Goal: Information Seeking & Learning: Learn about a topic

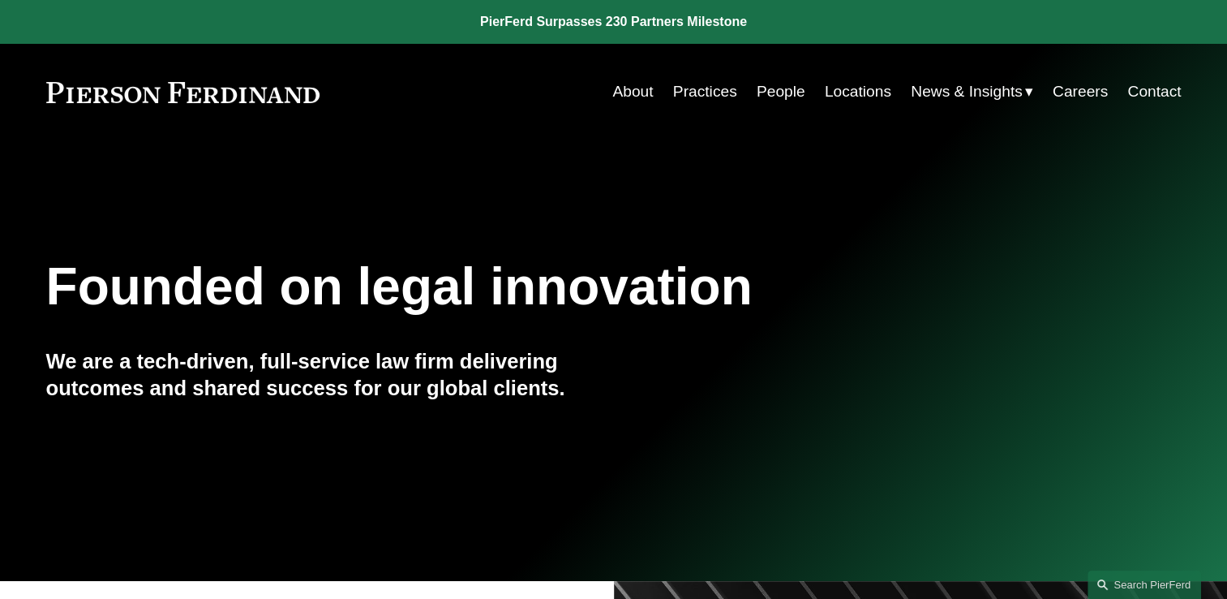
click at [766, 97] on link "People" at bounding box center [781, 91] width 49 height 31
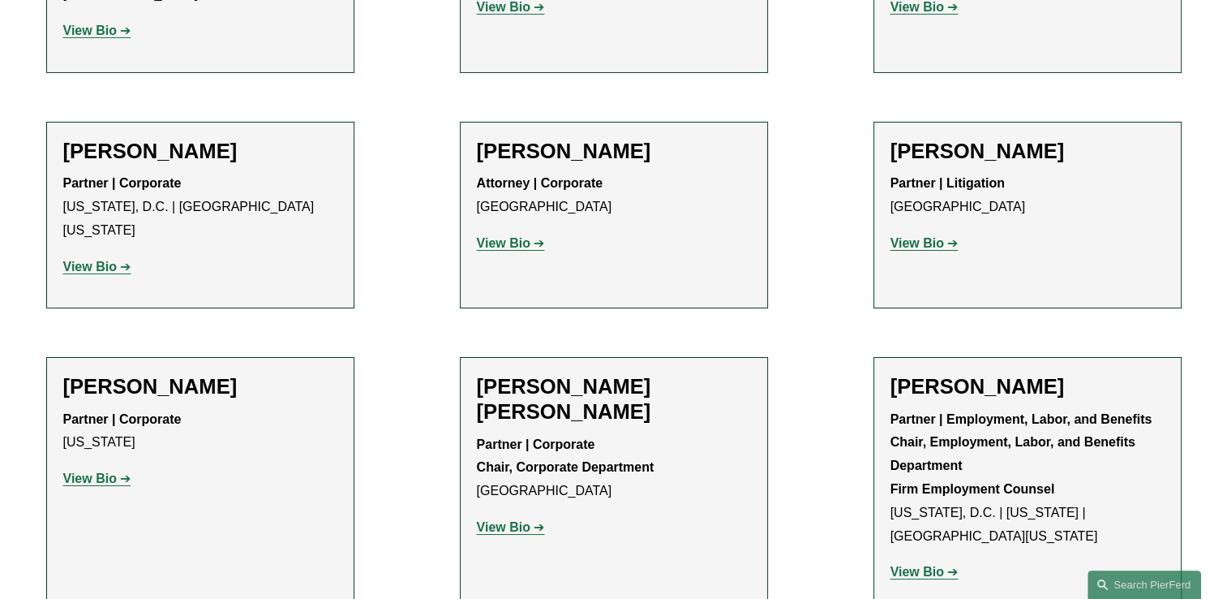
scroll to position [5678, 0]
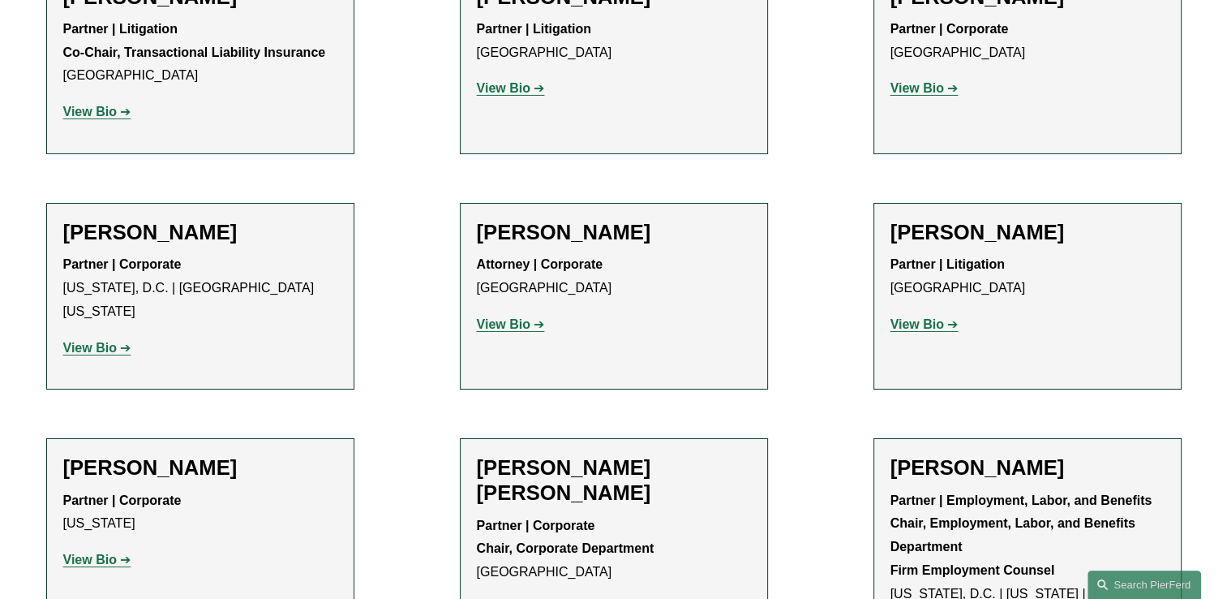
click at [110, 552] on strong "View Bio" at bounding box center [90, 559] width 54 height 14
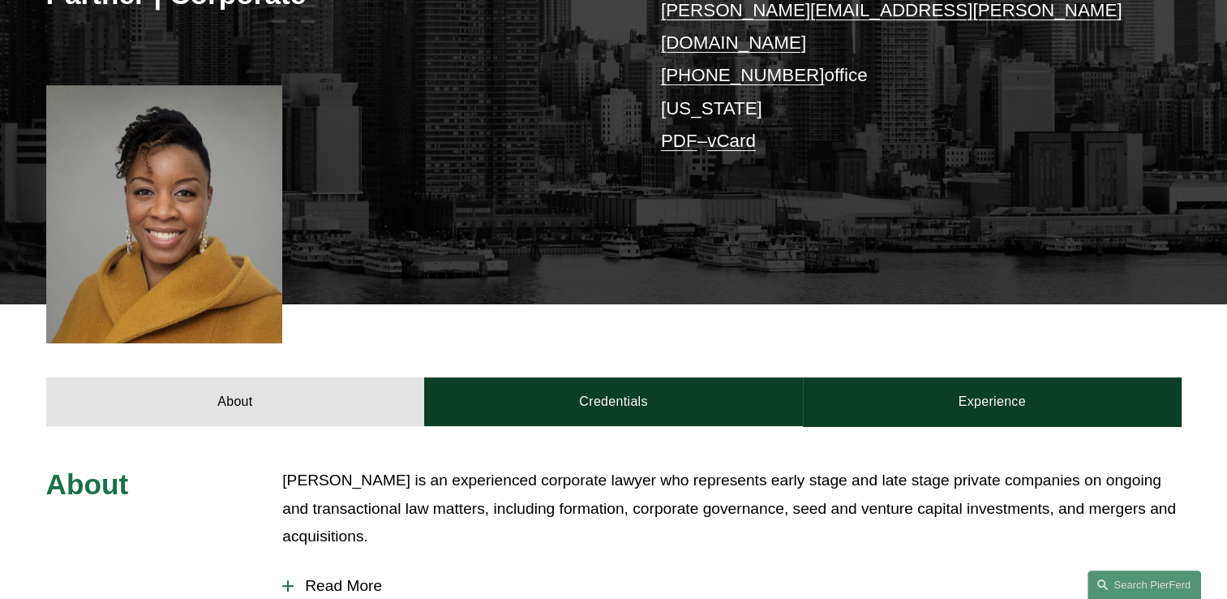
scroll to position [568, 0]
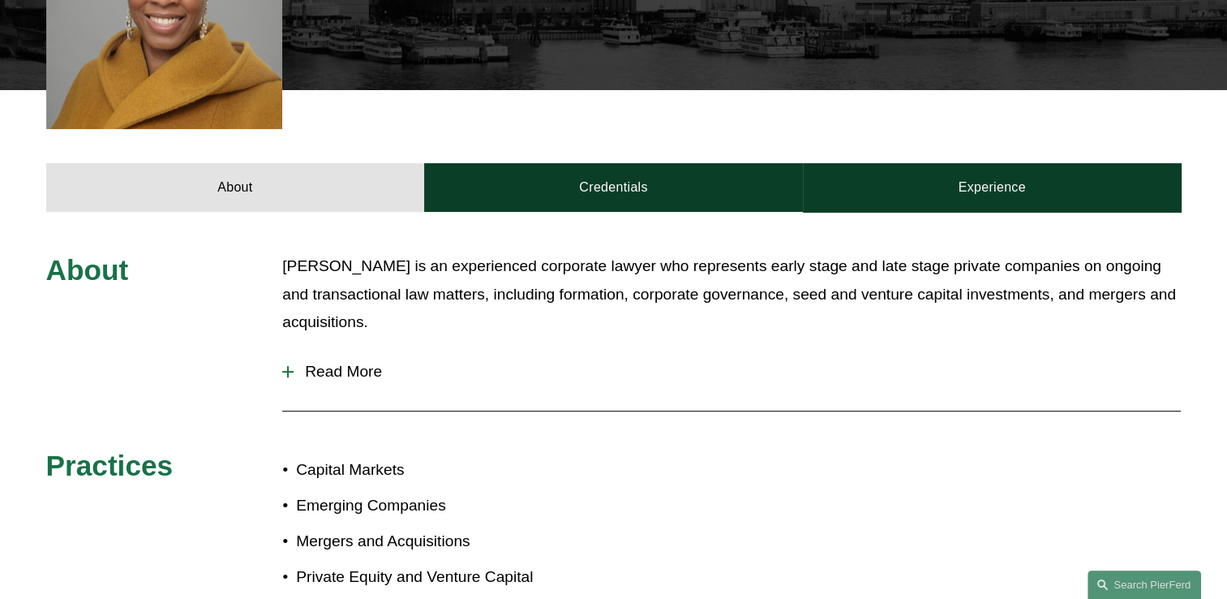
click at [331, 363] on span "Read More" at bounding box center [737, 372] width 887 height 18
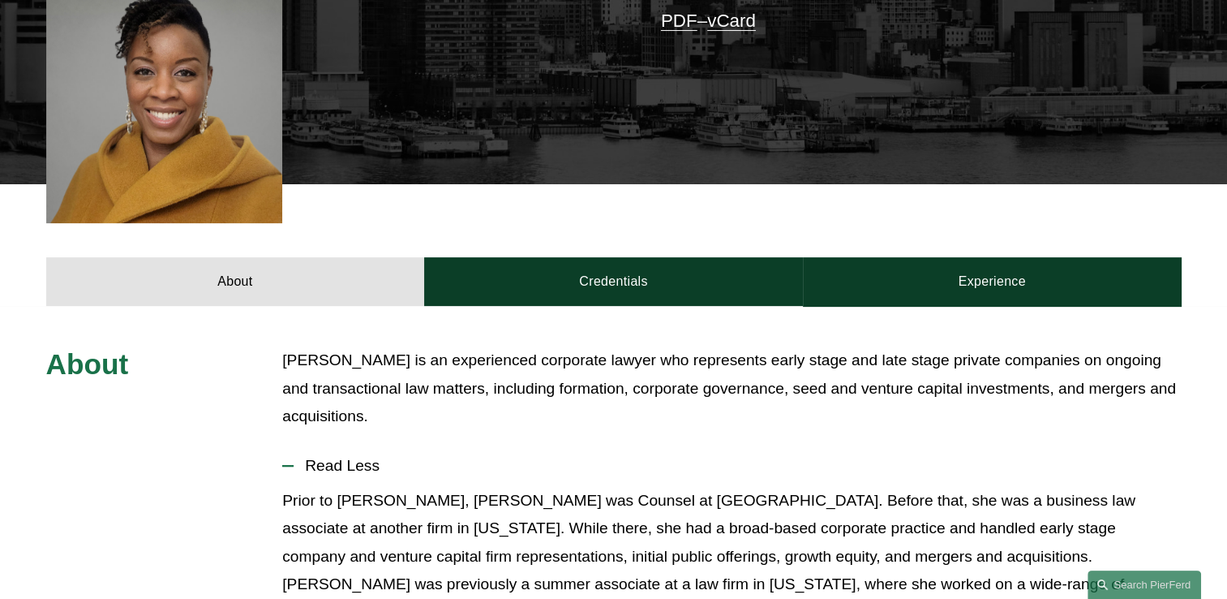
scroll to position [487, 0]
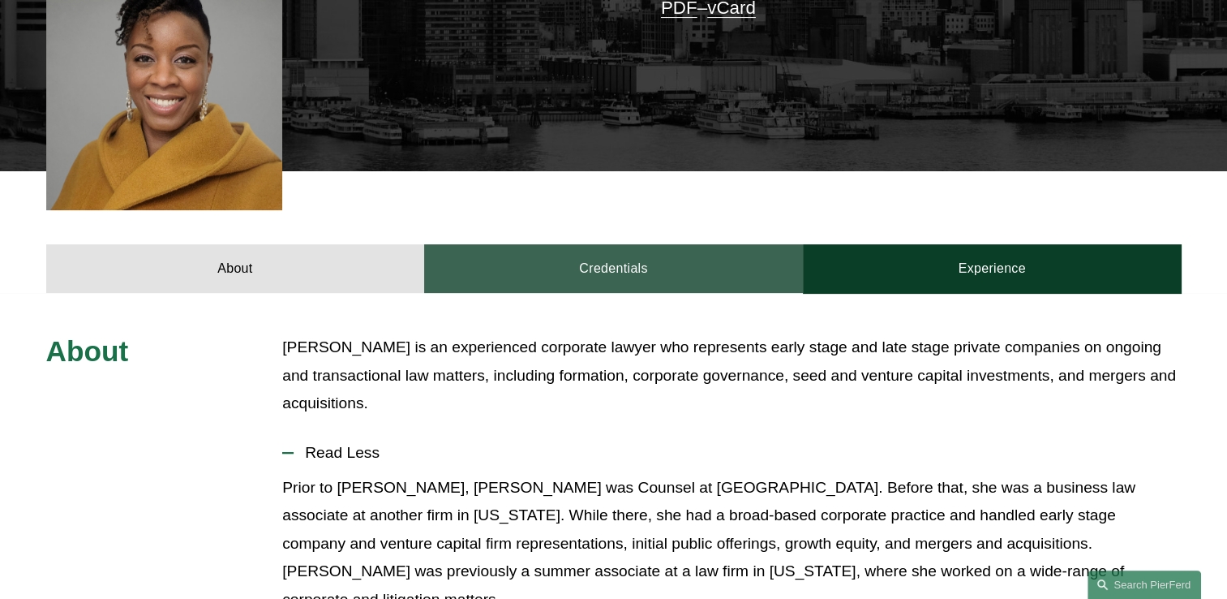
click at [589, 247] on link "Credentials" at bounding box center [613, 268] width 379 height 49
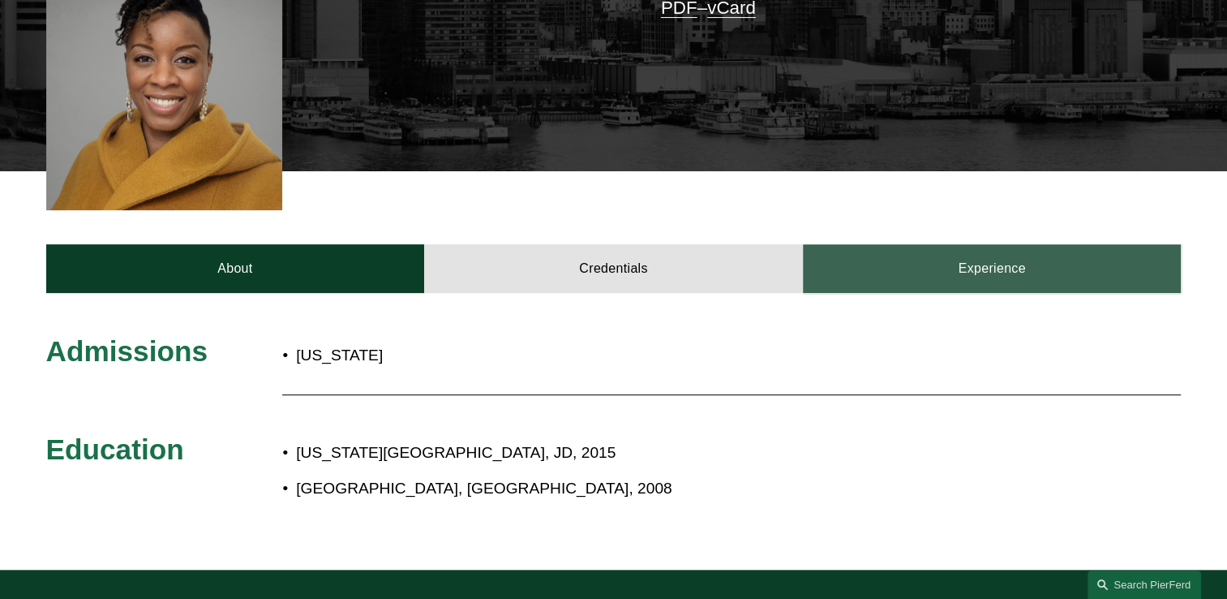
click at [966, 249] on link "Experience" at bounding box center [992, 268] width 379 height 49
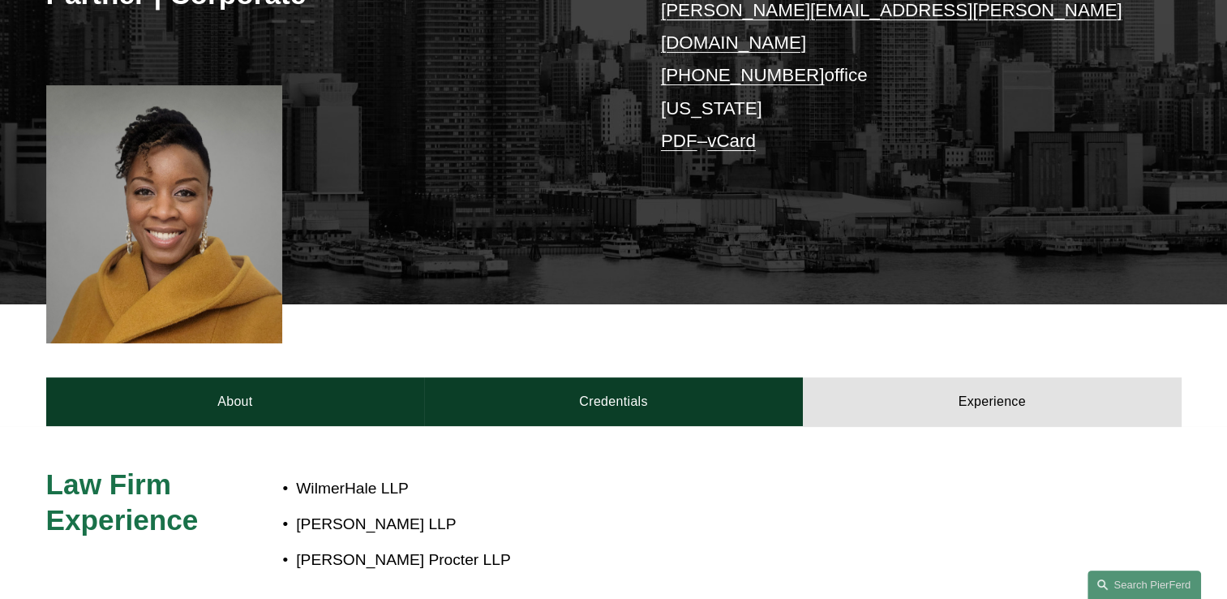
scroll to position [0, 0]
